Goal: Transaction & Acquisition: Purchase product/service

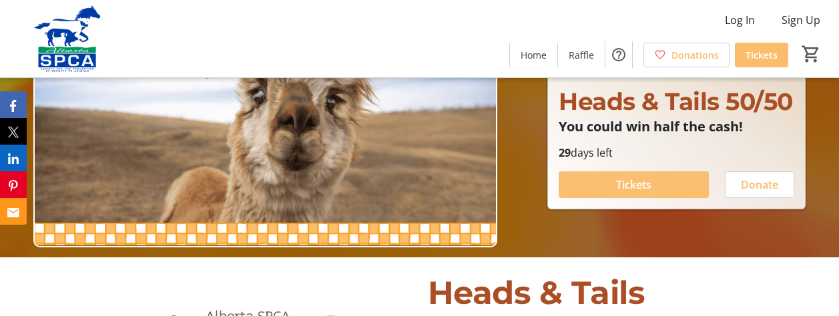
scroll to position [67, 0]
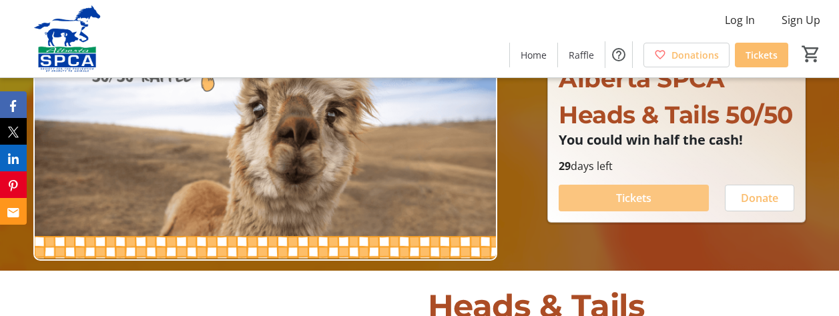
click at [620, 206] on span "Tickets" at bounding box center [633, 198] width 35 height 16
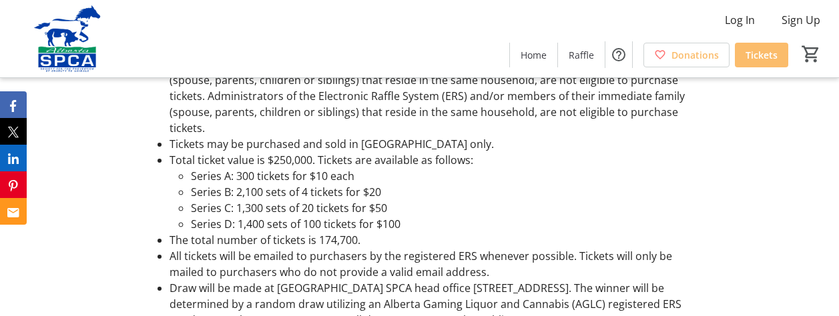
scroll to position [2002, 0]
